Goal: Task Accomplishment & Management: Use online tool/utility

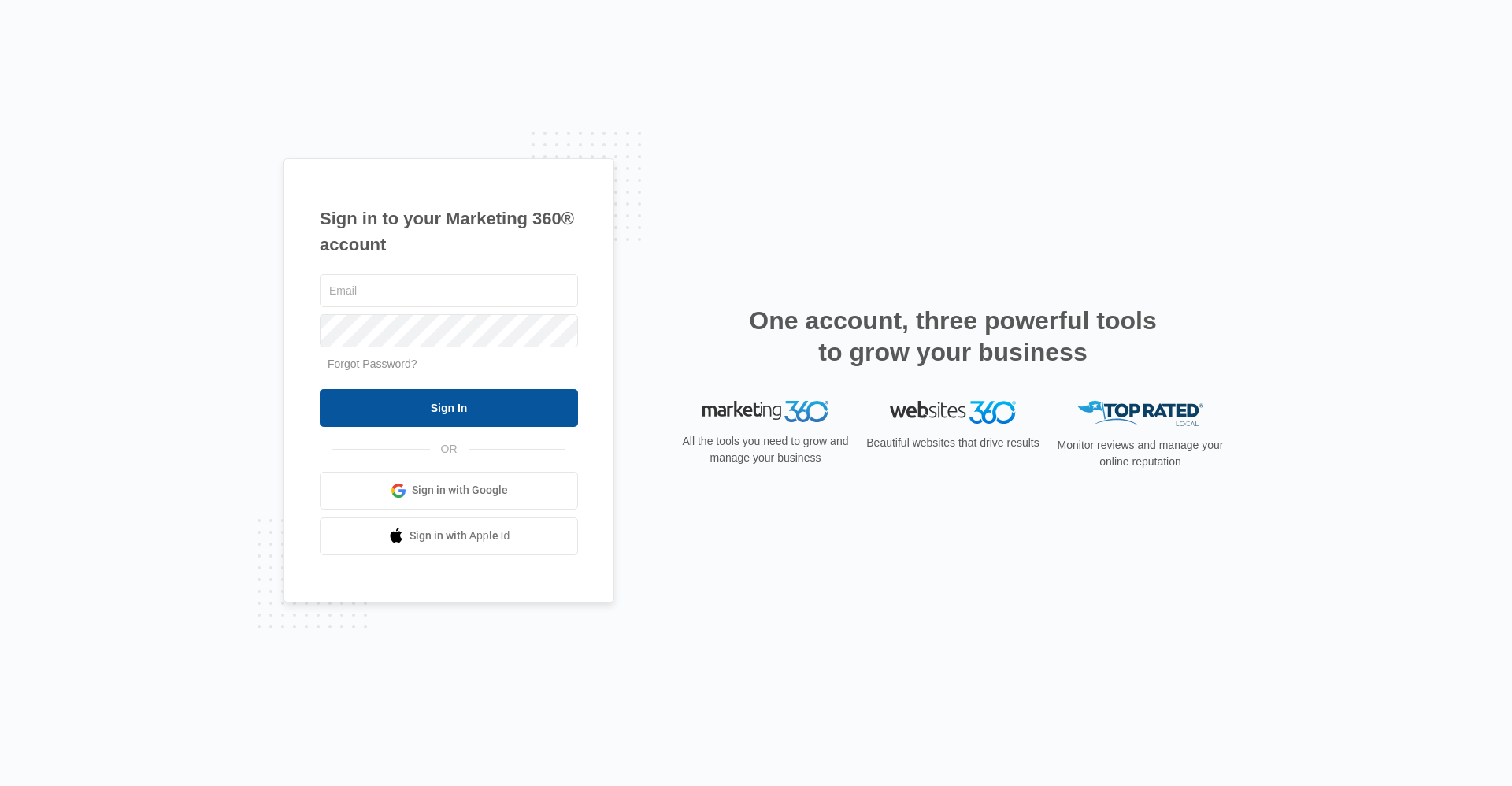
type input "[EMAIL_ADDRESS][DOMAIN_NAME]"
click at [440, 412] on input "Sign In" at bounding box center [449, 408] width 258 height 38
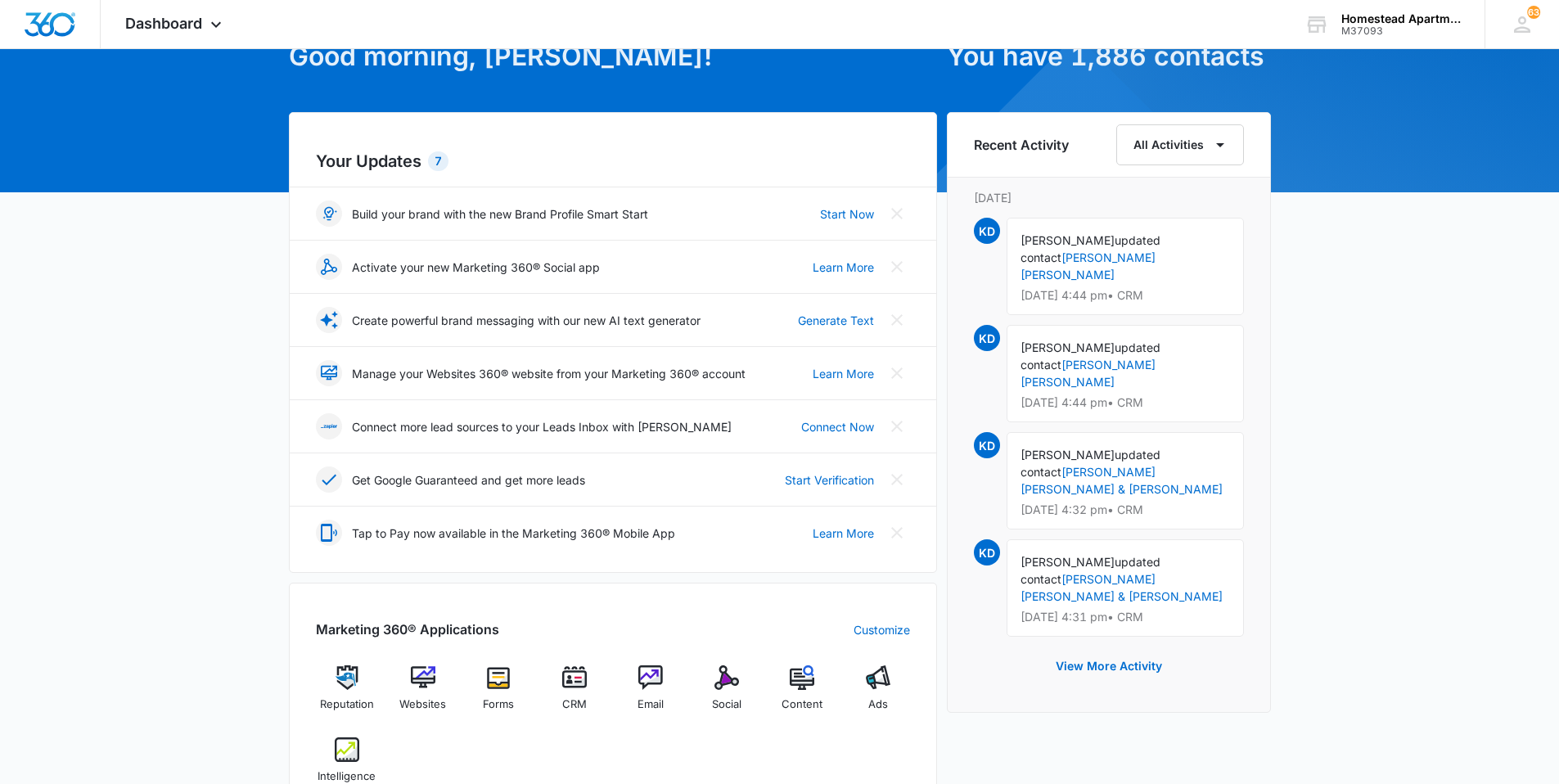
scroll to position [409, 0]
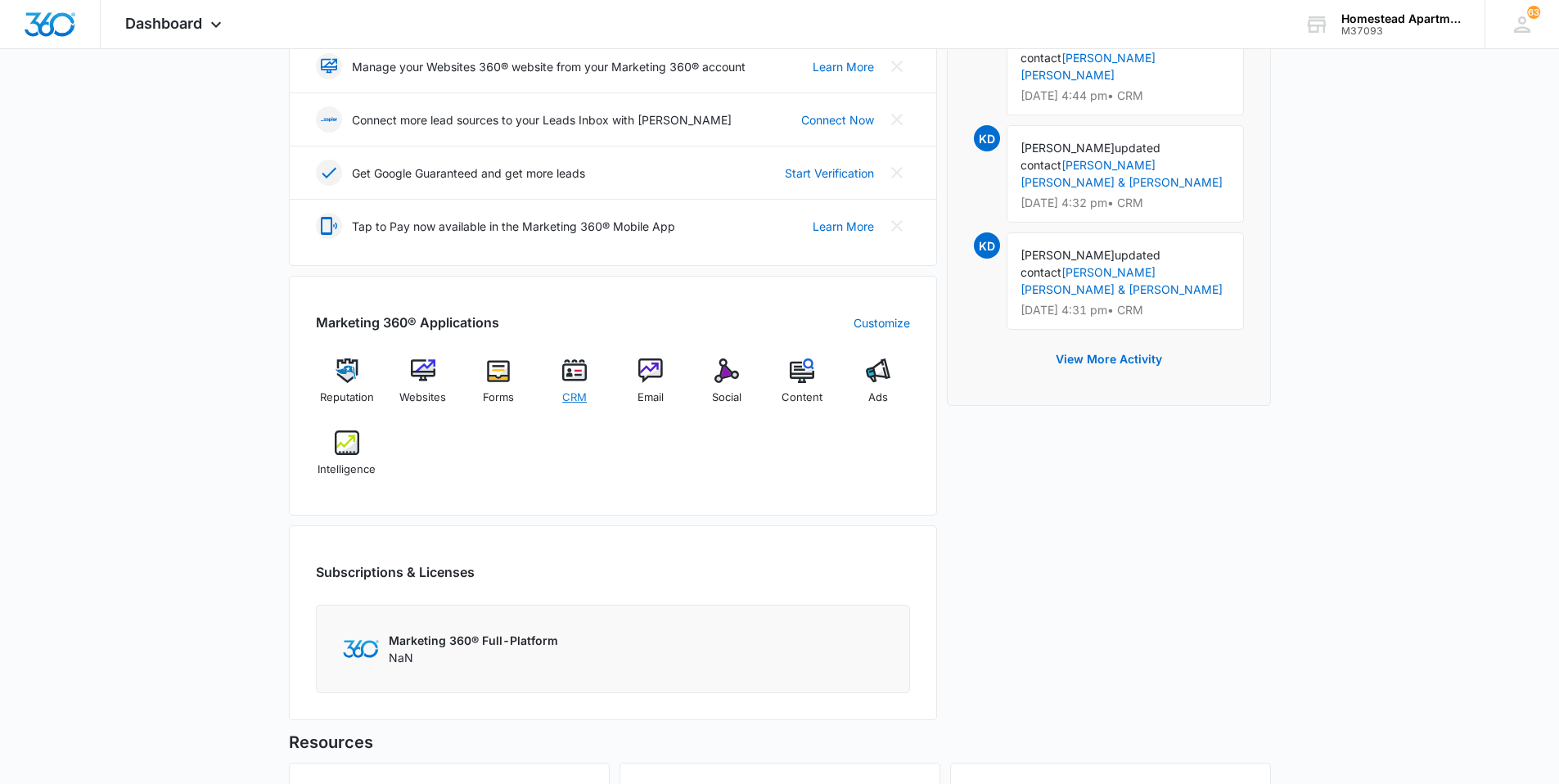
click at [575, 371] on img at bounding box center [574, 370] width 24 height 24
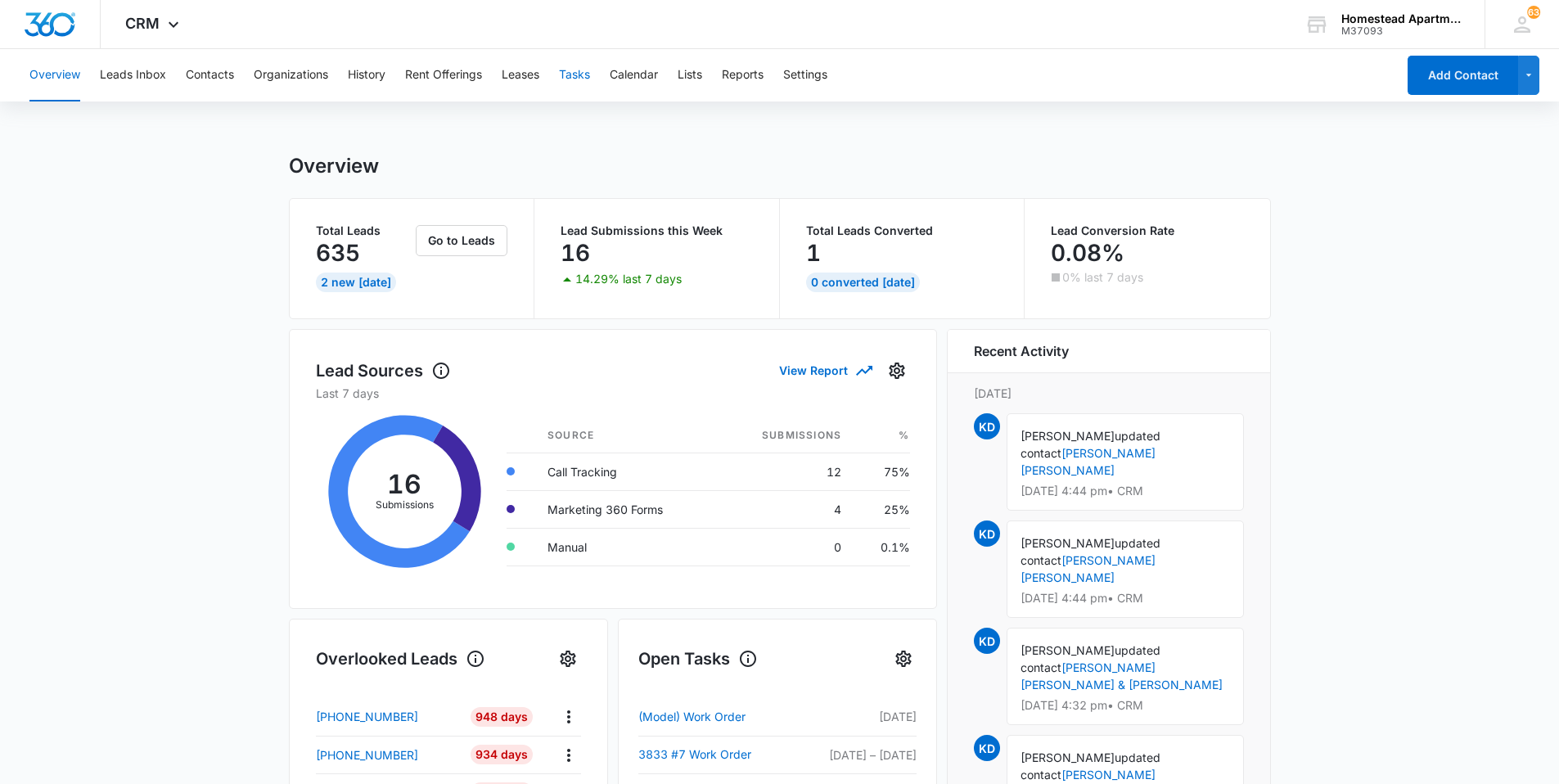
click at [588, 74] on button "Tasks" at bounding box center [574, 75] width 31 height 52
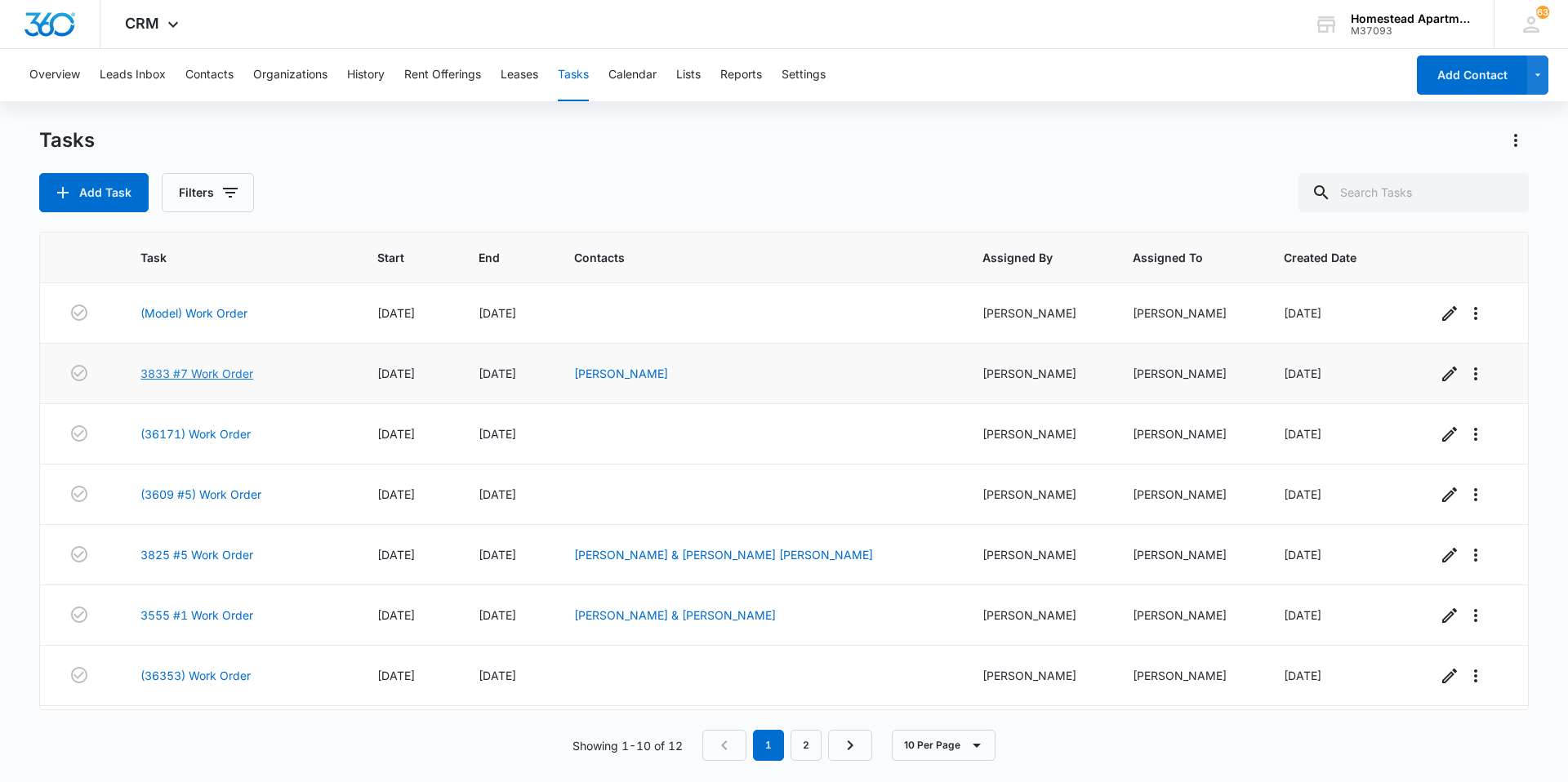
click at [174, 375] on link "3833 #7 Work Order" at bounding box center [197, 373] width 113 height 17
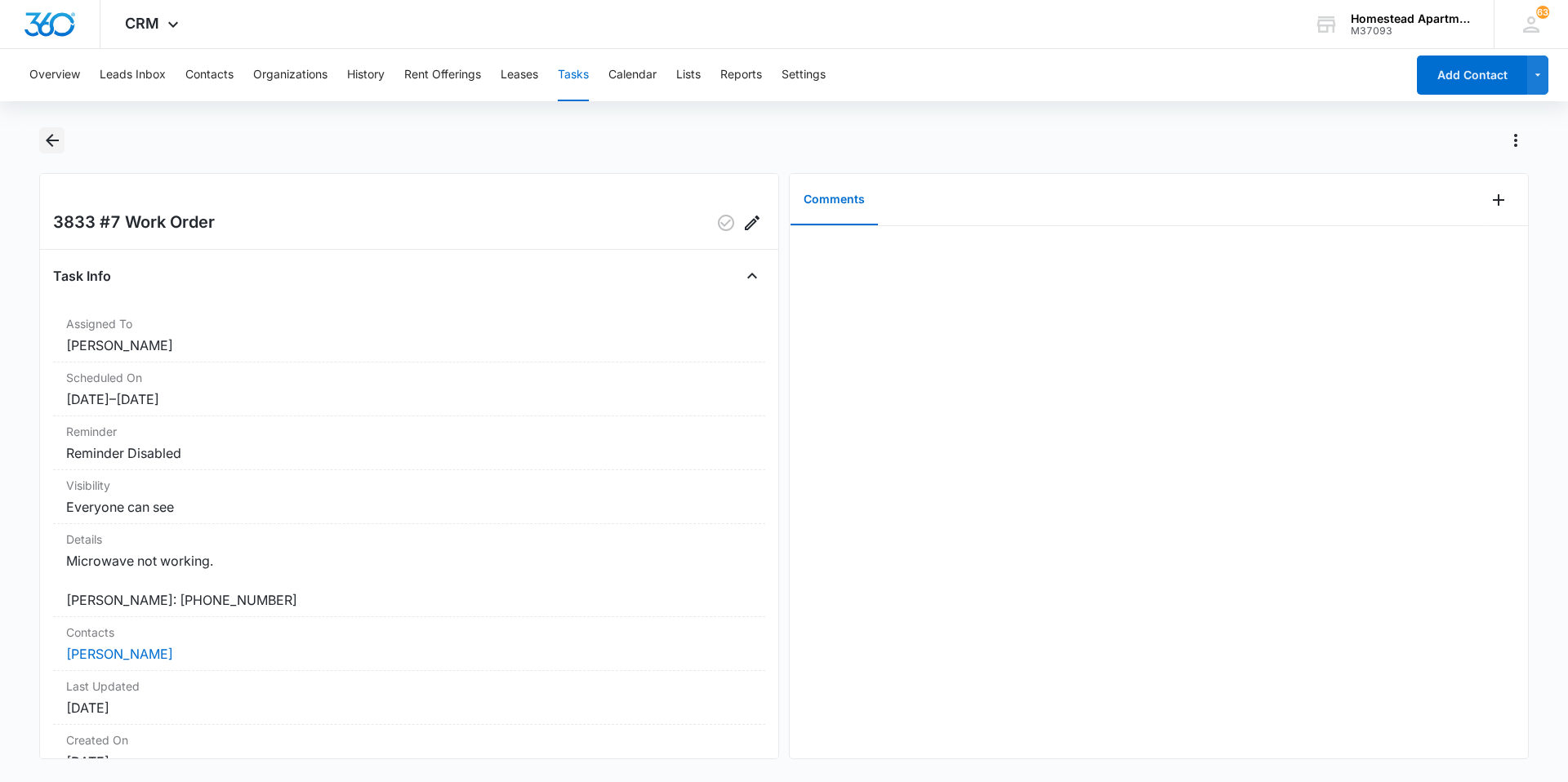
click at [50, 132] on icon "Back" at bounding box center [51, 140] width 19 height 19
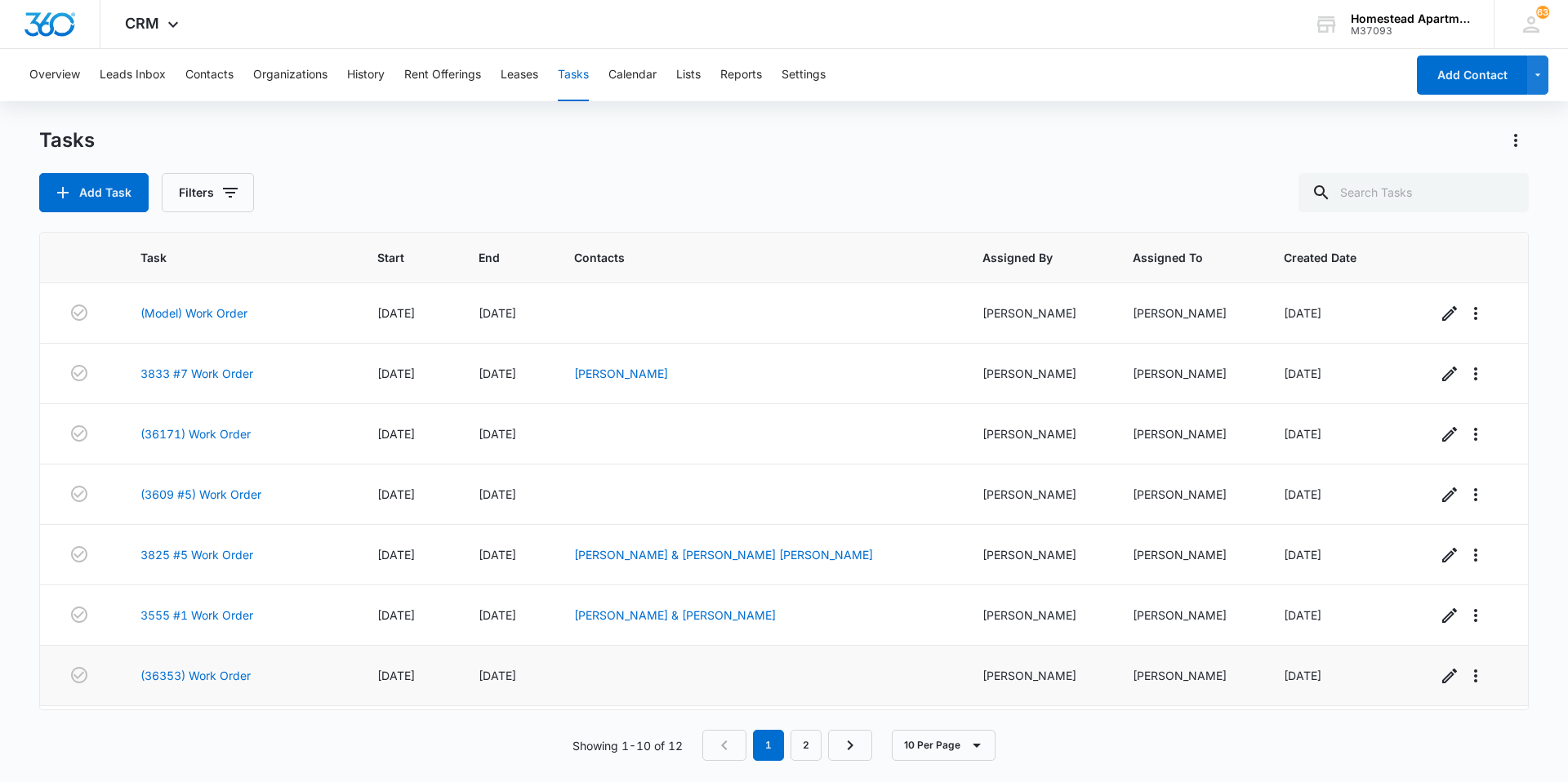
scroll to position [163, 0]
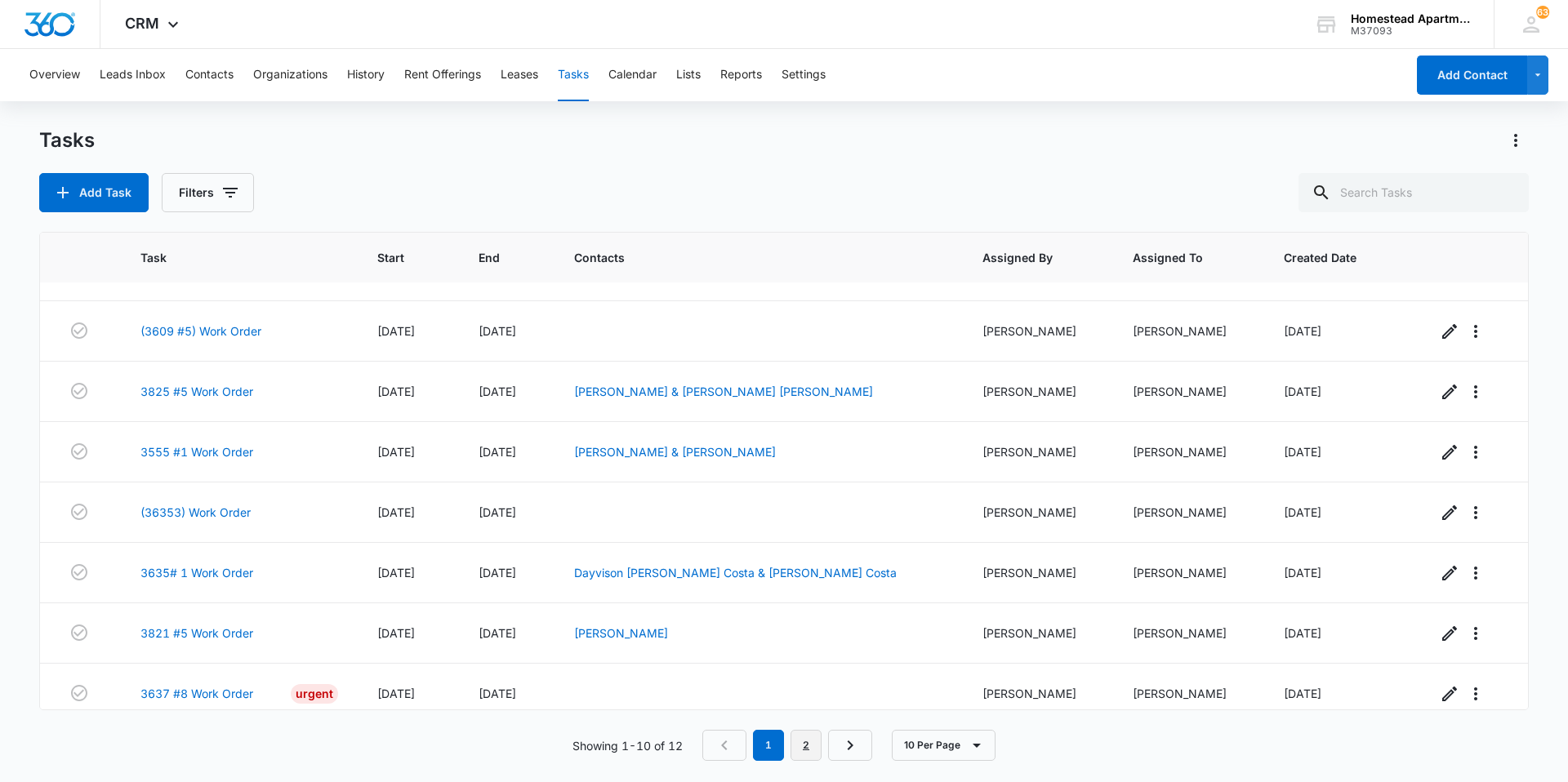
click at [815, 745] on link "2" at bounding box center [806, 745] width 31 height 31
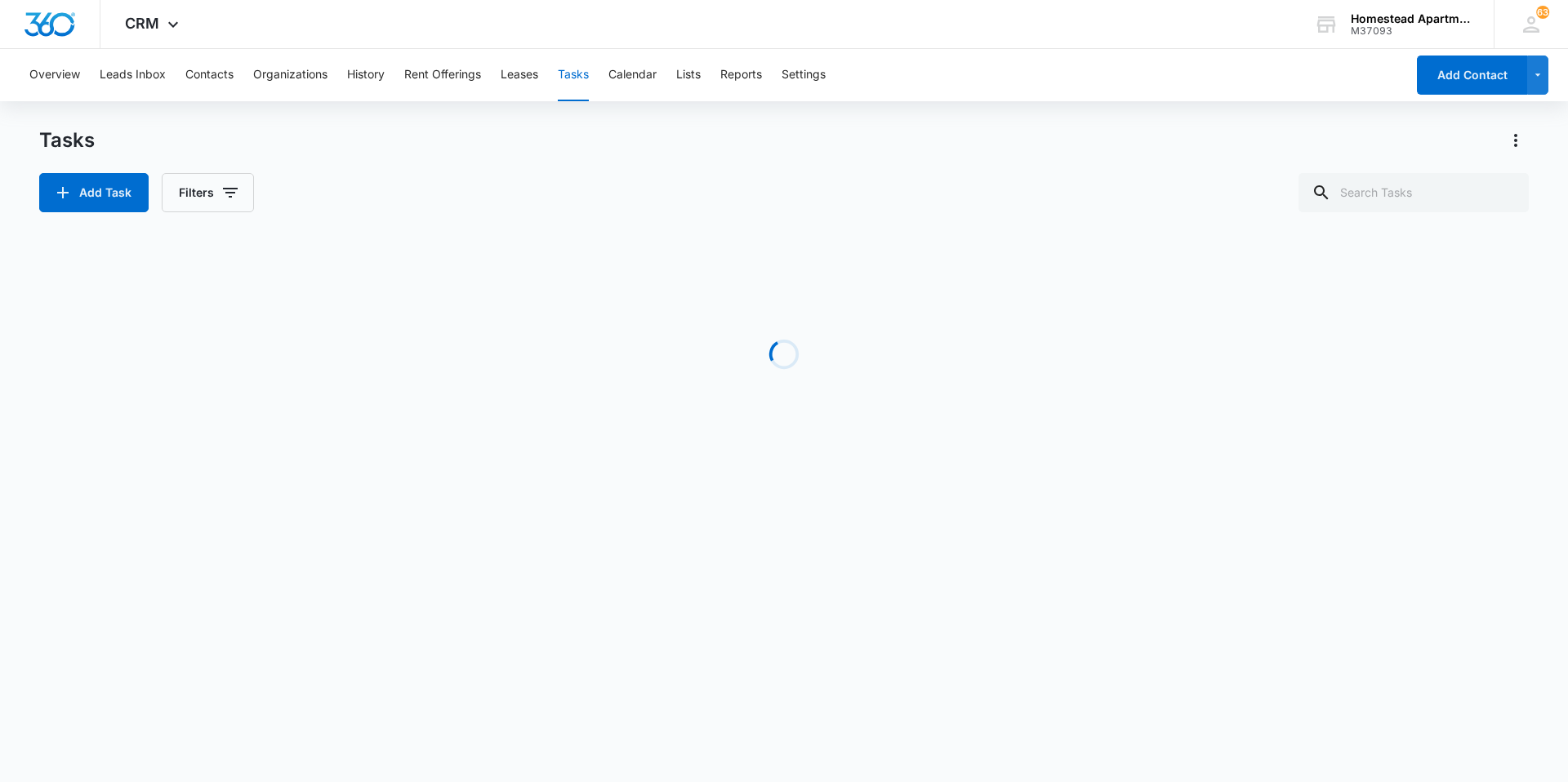
scroll to position [0, 0]
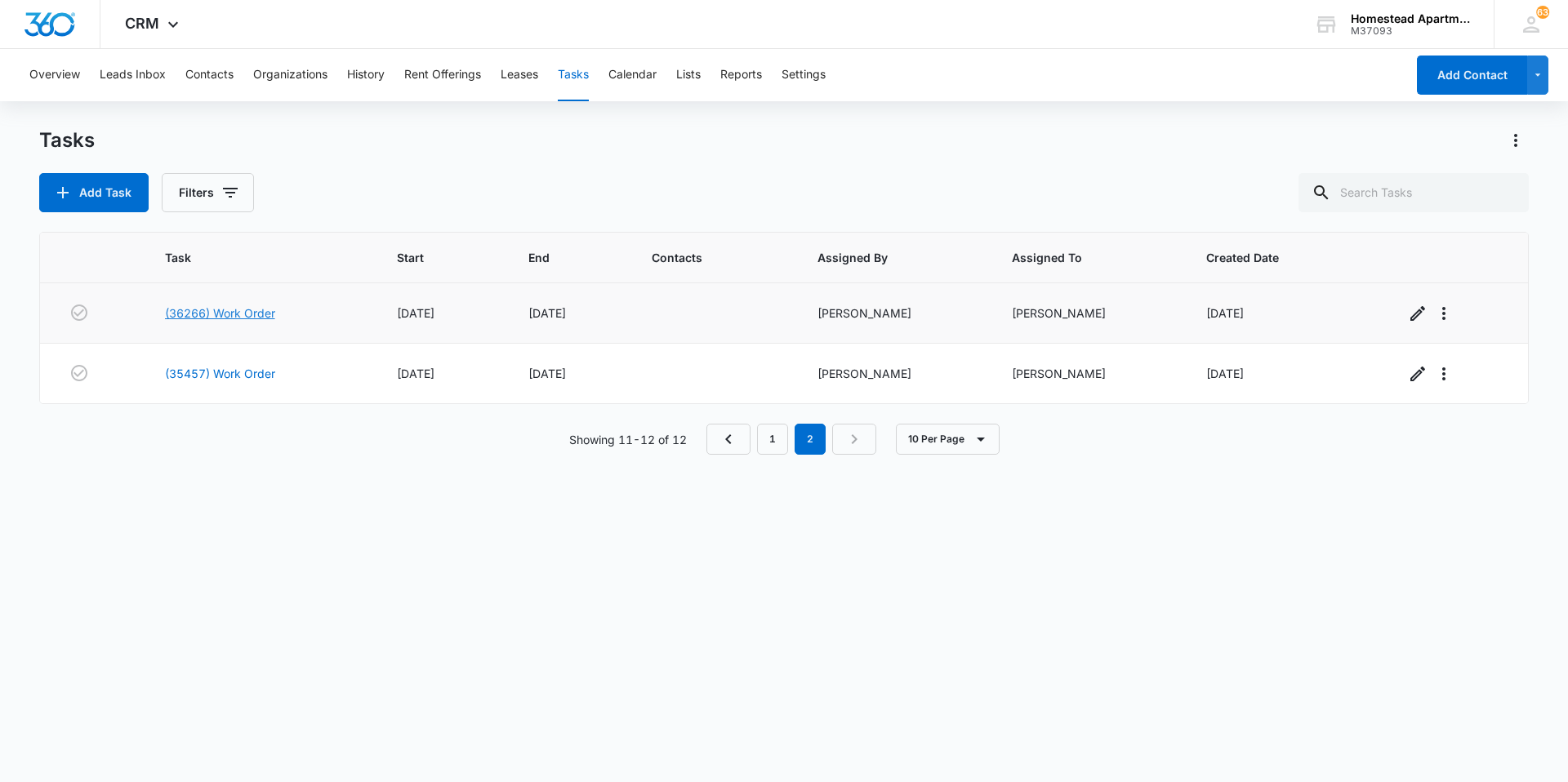
click at [200, 315] on link "(36266) Work Order" at bounding box center [220, 313] width 110 height 17
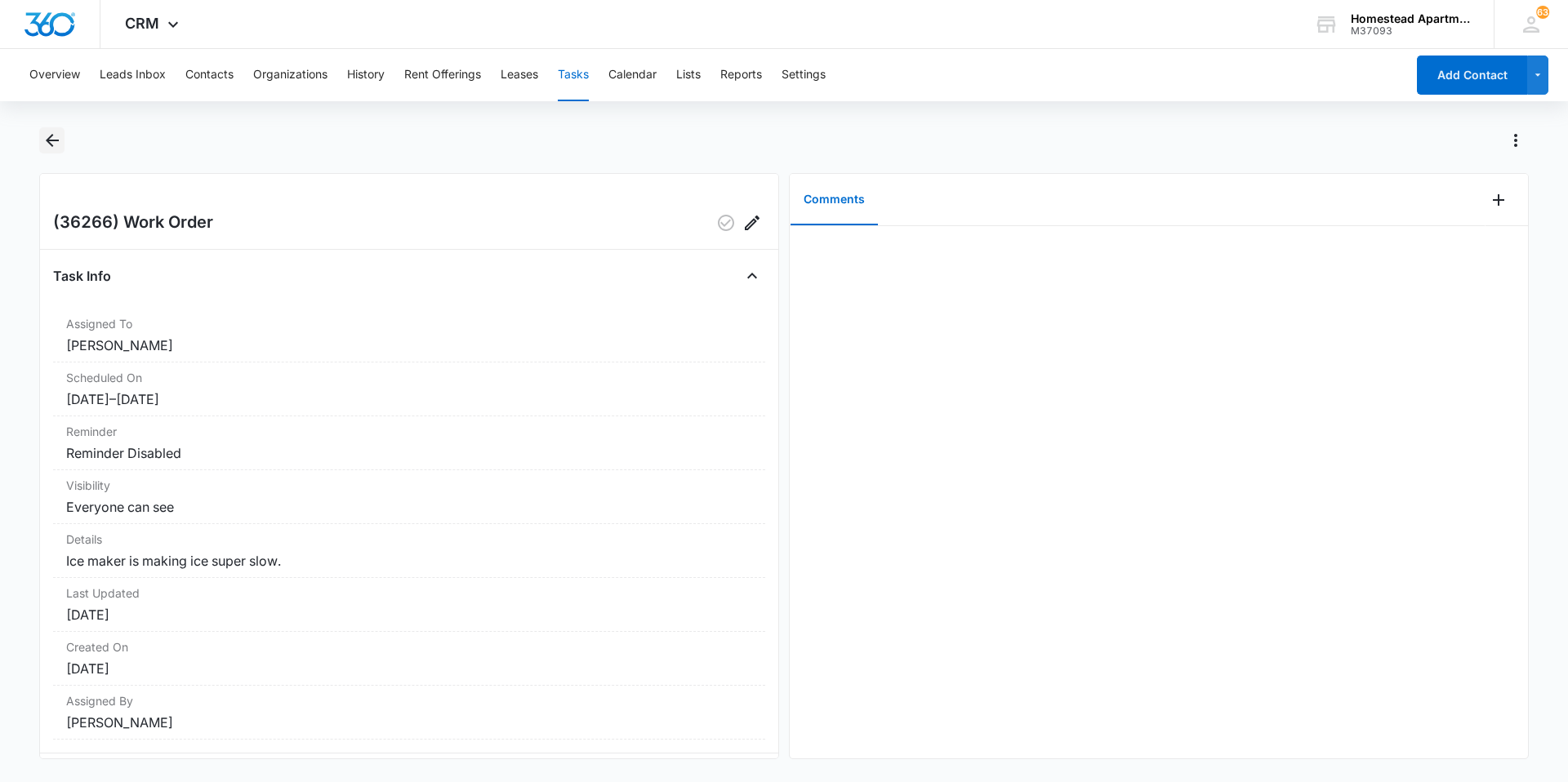
click at [59, 134] on icon "Back" at bounding box center [51, 140] width 19 height 19
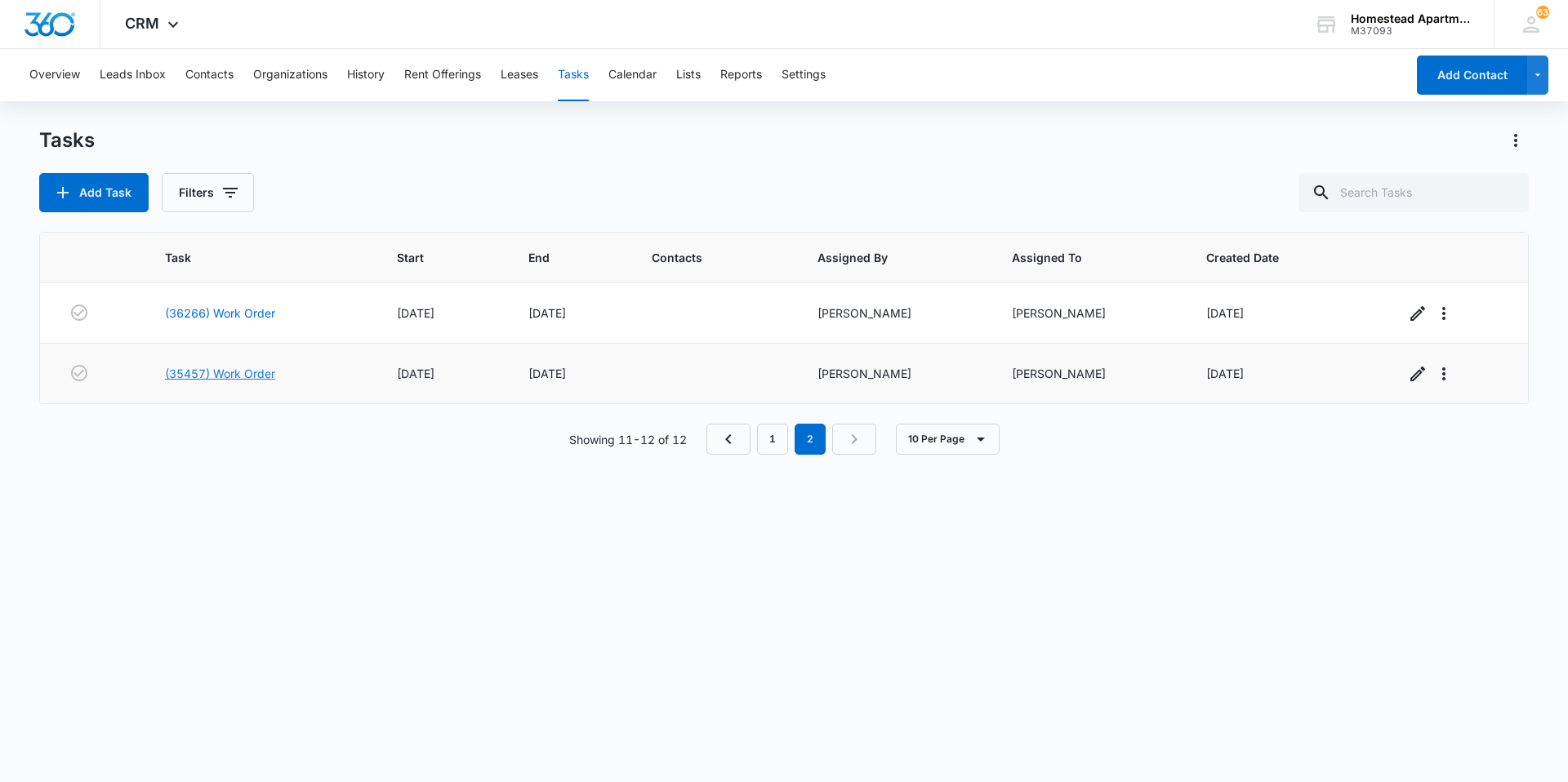
click at [221, 375] on link "(35457) Work Order" at bounding box center [220, 373] width 110 height 17
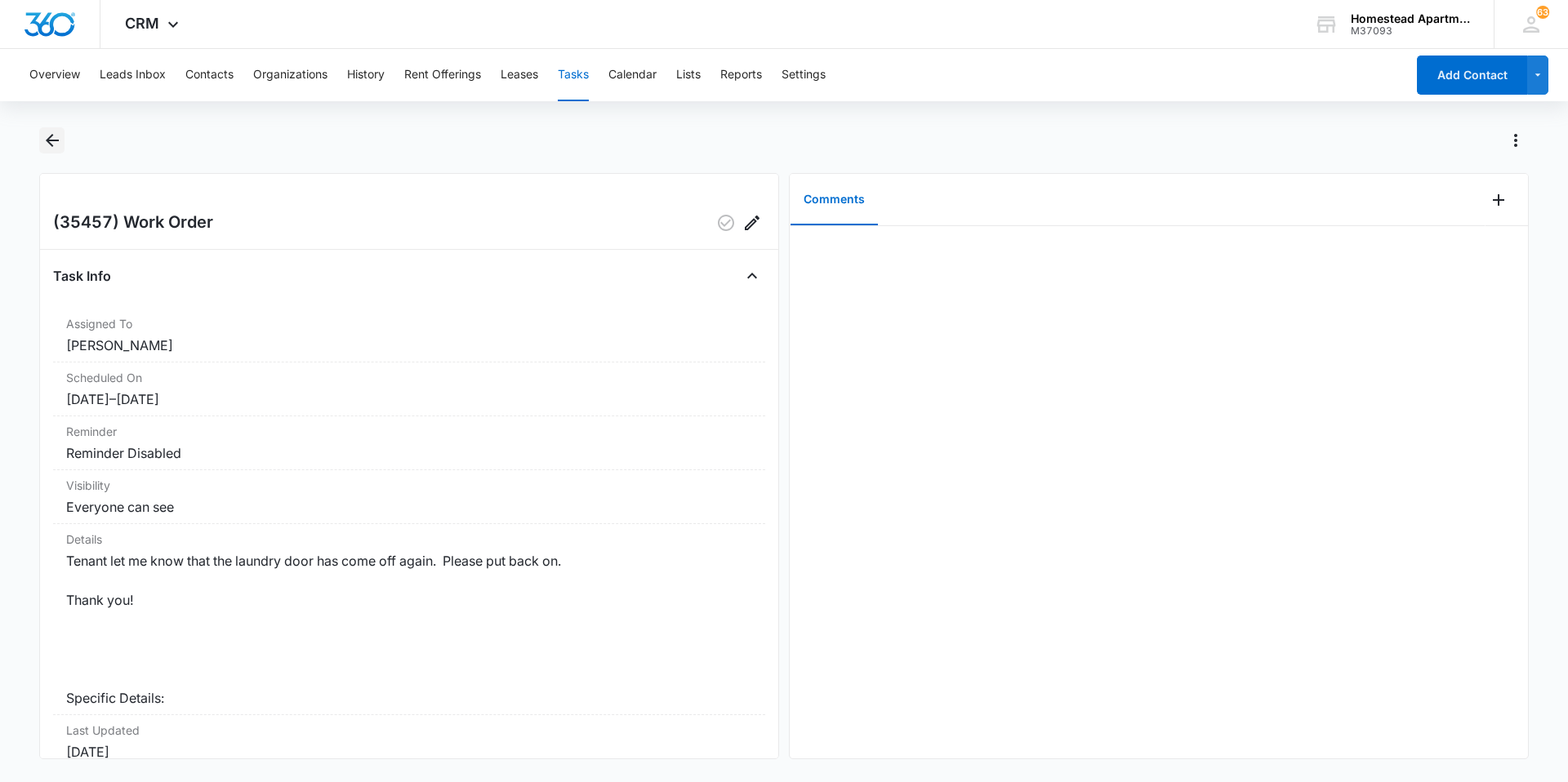
click at [45, 133] on icon "Back" at bounding box center [51, 140] width 19 height 19
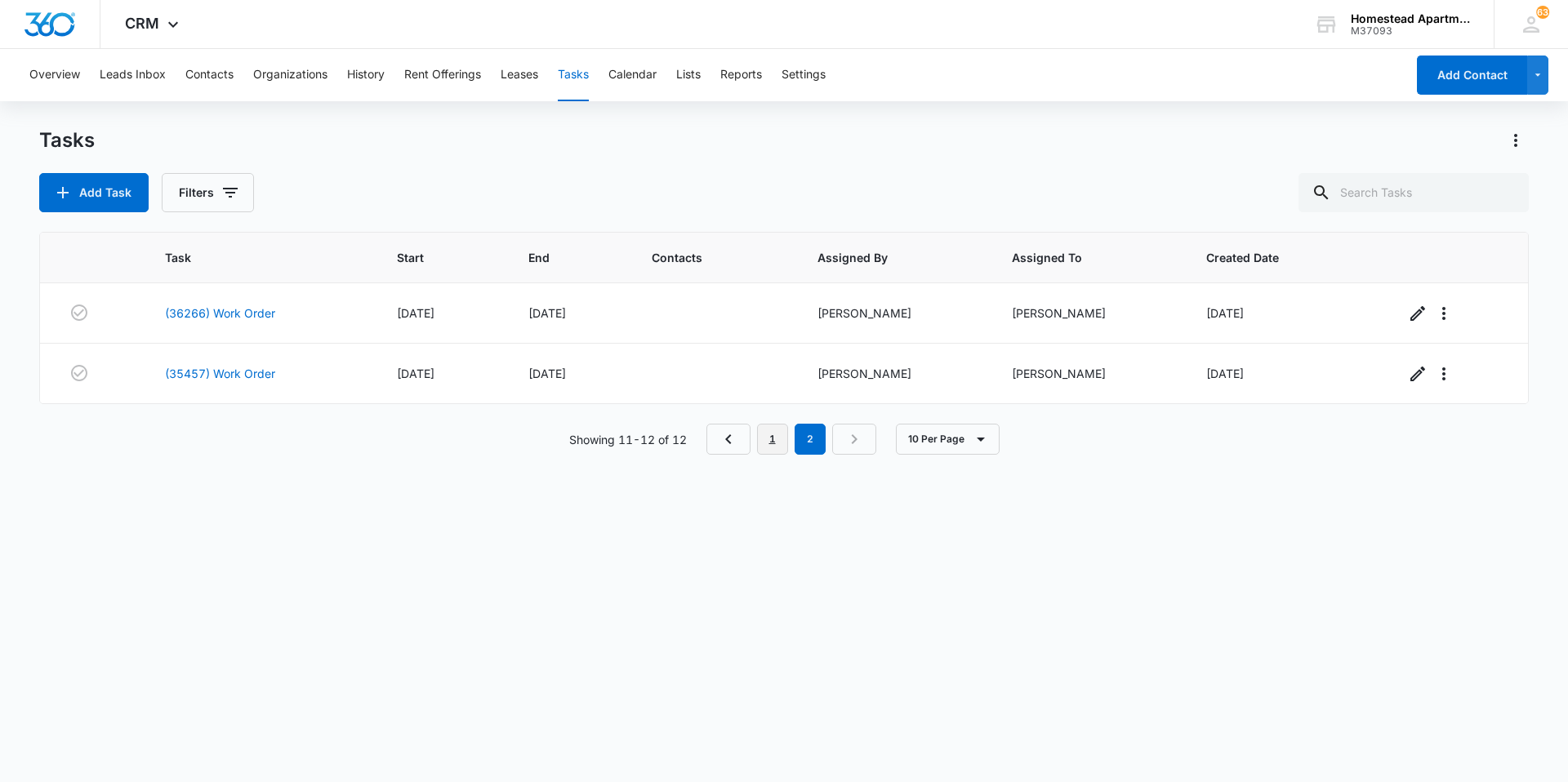
click at [769, 446] on link "1" at bounding box center [772, 439] width 31 height 31
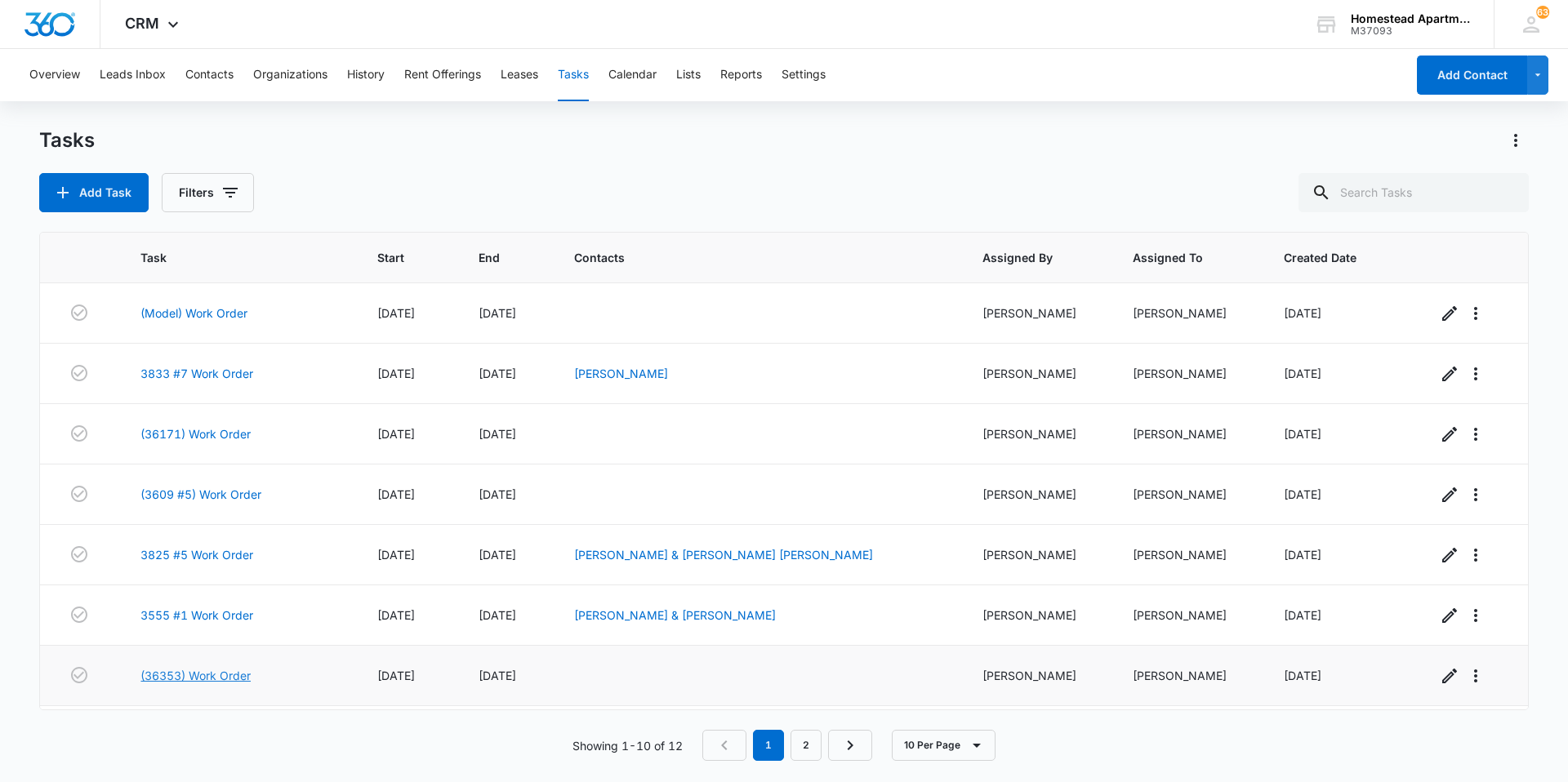
click at [167, 674] on link "(36353) Work Order" at bounding box center [195, 675] width 110 height 17
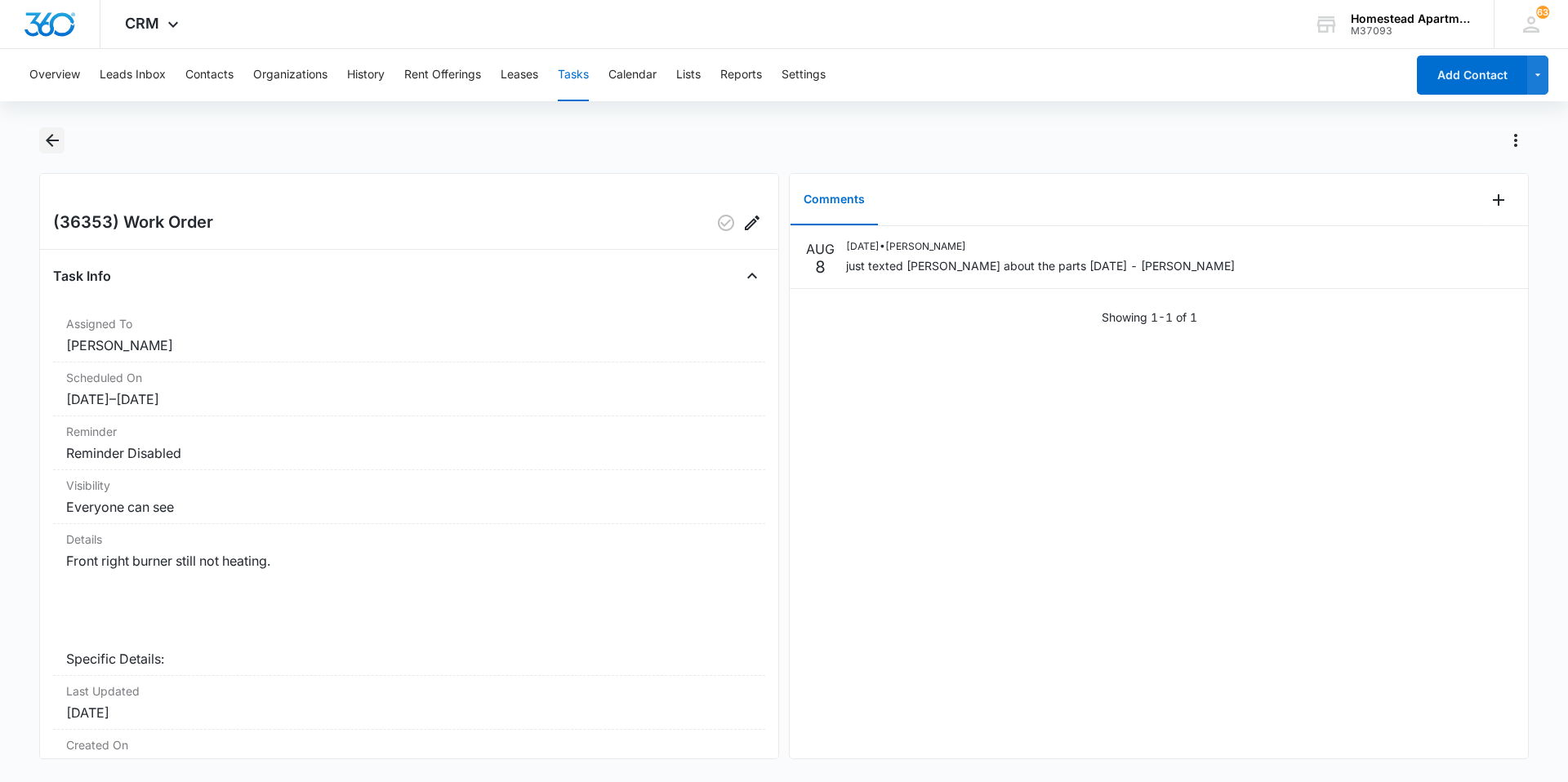
click at [59, 139] on icon "Back" at bounding box center [51, 140] width 19 height 19
